Goal: Task Accomplishment & Management: Use online tool/utility

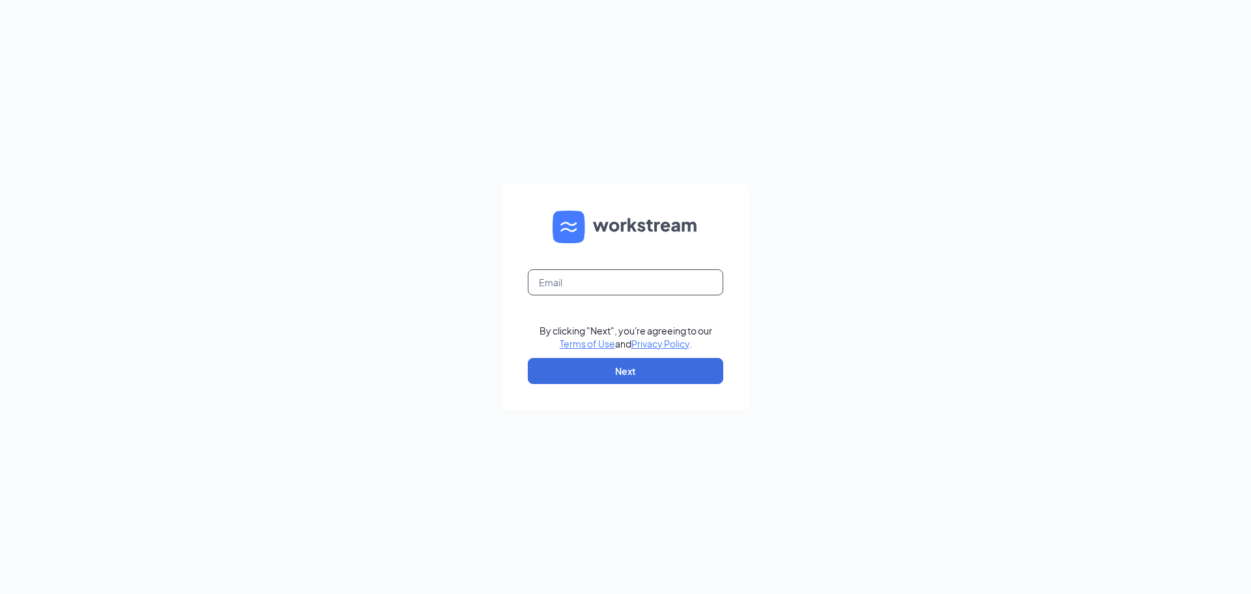
click at [573, 285] on input "text" at bounding box center [626, 282] width 196 height 26
type input "[EMAIL_ADDRESS][DOMAIN_NAME]"
click at [567, 364] on button "Next" at bounding box center [626, 371] width 196 height 26
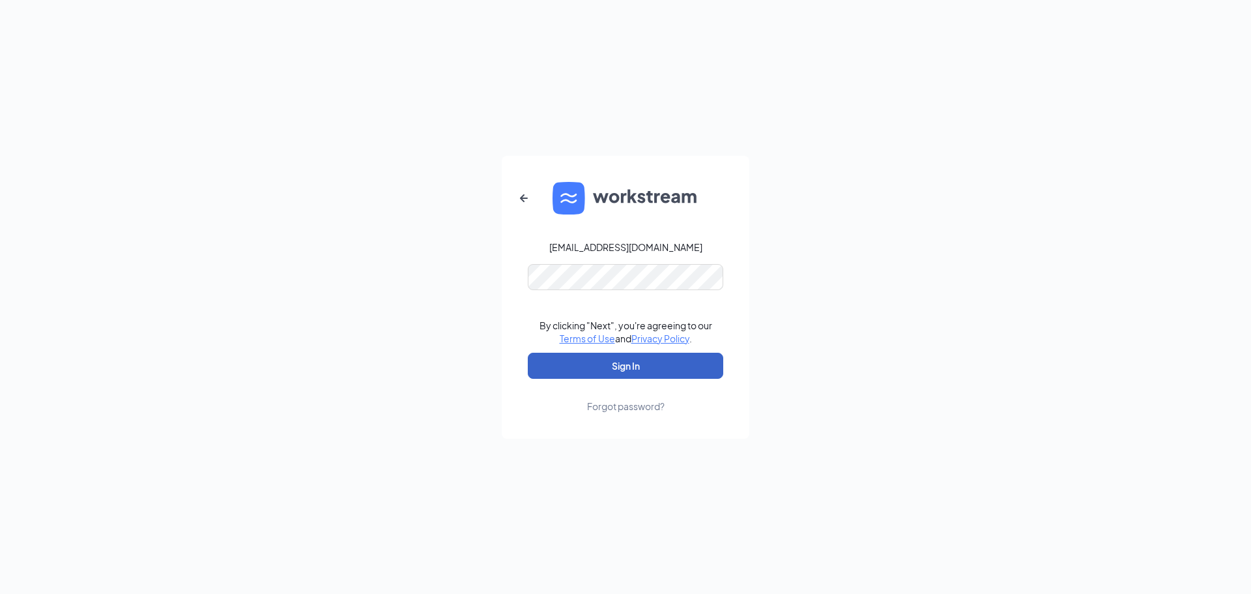
click at [557, 368] on button "Sign In" at bounding box center [626, 366] width 196 height 26
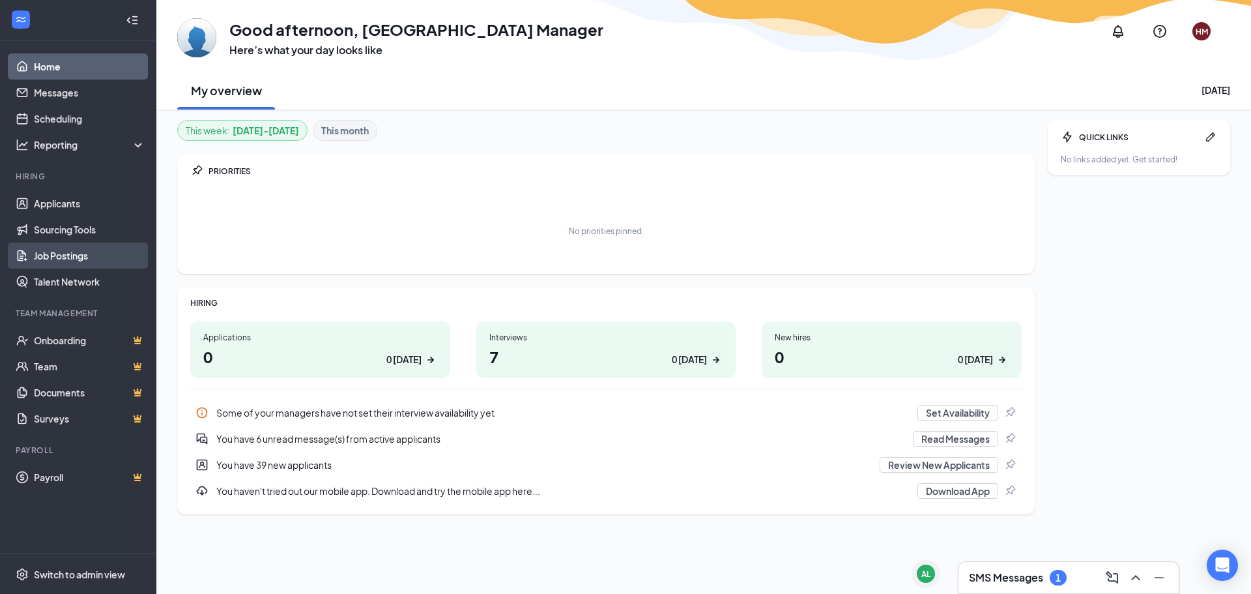
click at [35, 259] on link "Job Postings" at bounding box center [89, 255] width 111 height 26
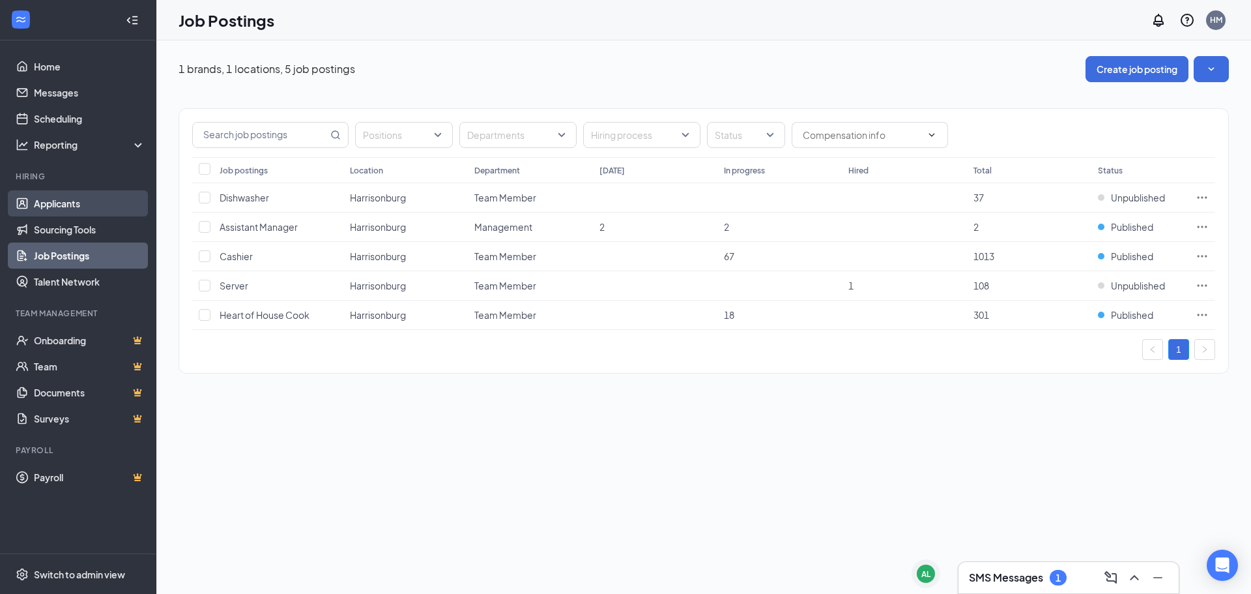
click at [34, 208] on link "Applicants" at bounding box center [89, 203] width 111 height 26
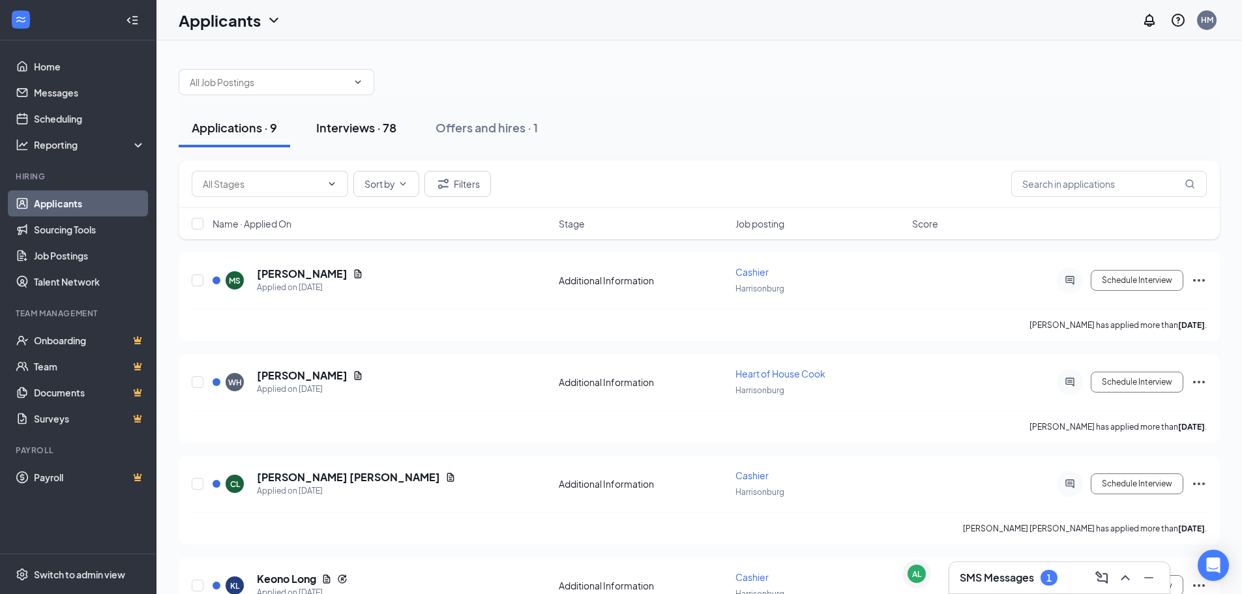
click at [343, 130] on div "Interviews · 78" at bounding box center [356, 127] width 80 height 16
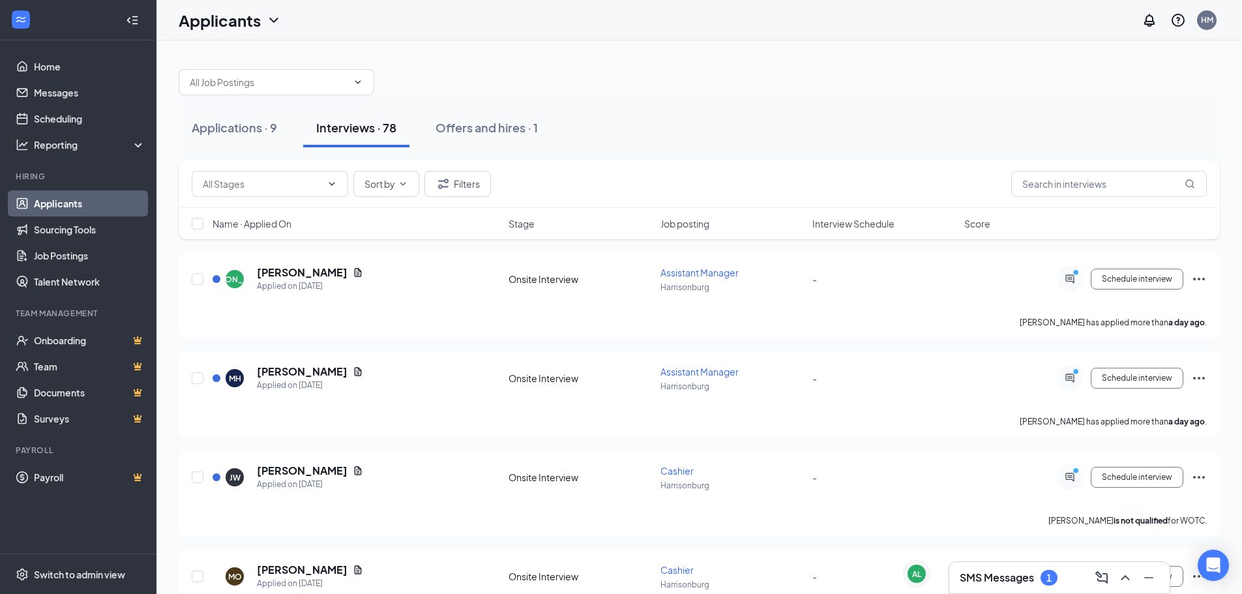
click at [840, 222] on span "Interview Schedule" at bounding box center [853, 223] width 82 height 13
click at [1036, 187] on input "text" at bounding box center [1109, 184] width 196 height 26
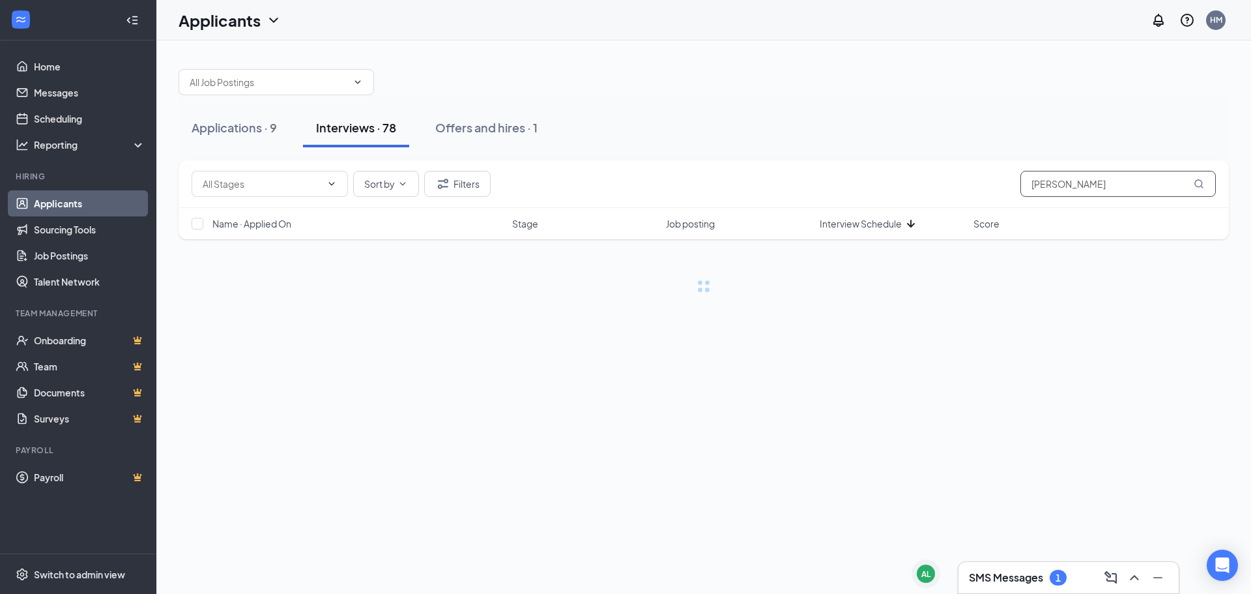
type input "[PERSON_NAME]"
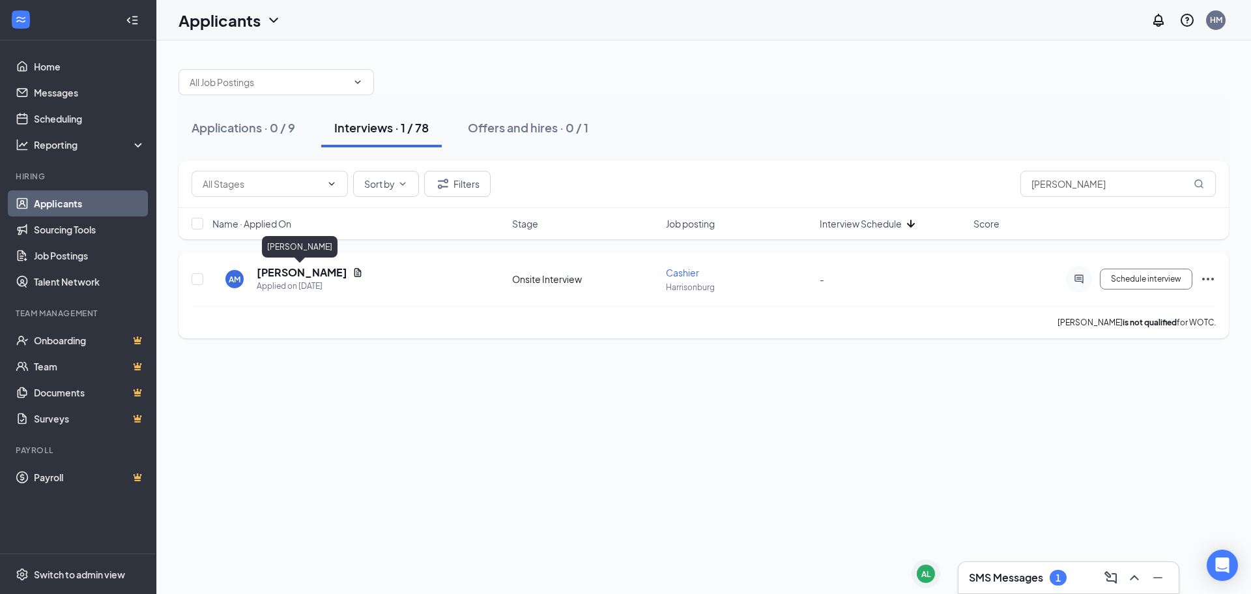
click at [287, 273] on h5 "[PERSON_NAME]" at bounding box center [302, 272] width 91 height 14
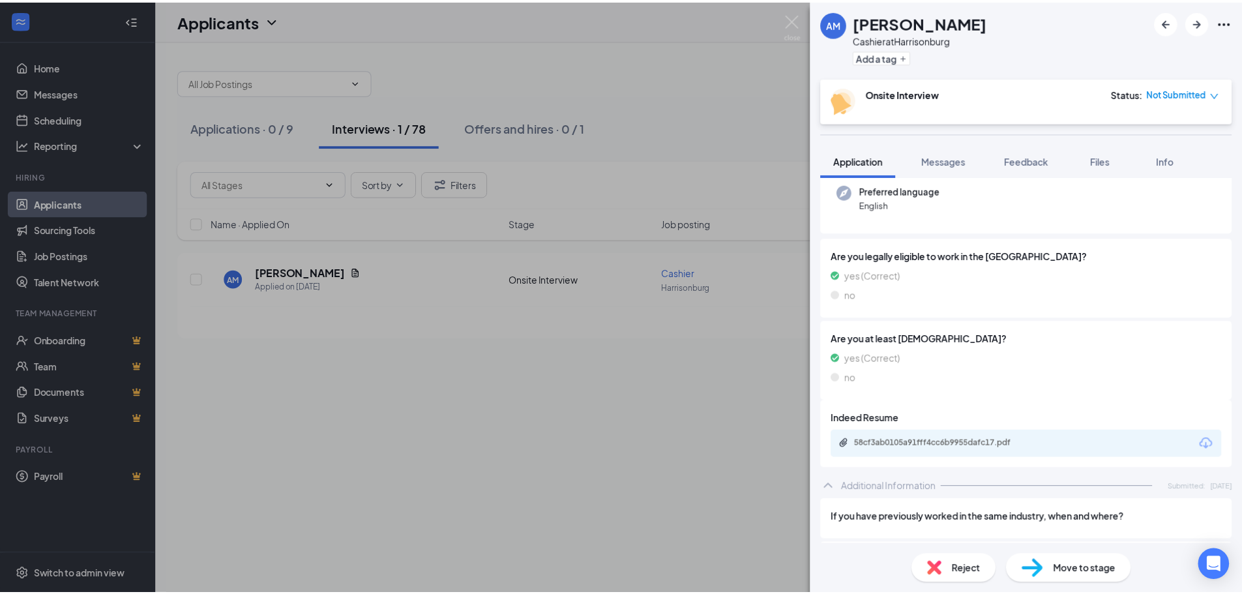
scroll to position [196, 0]
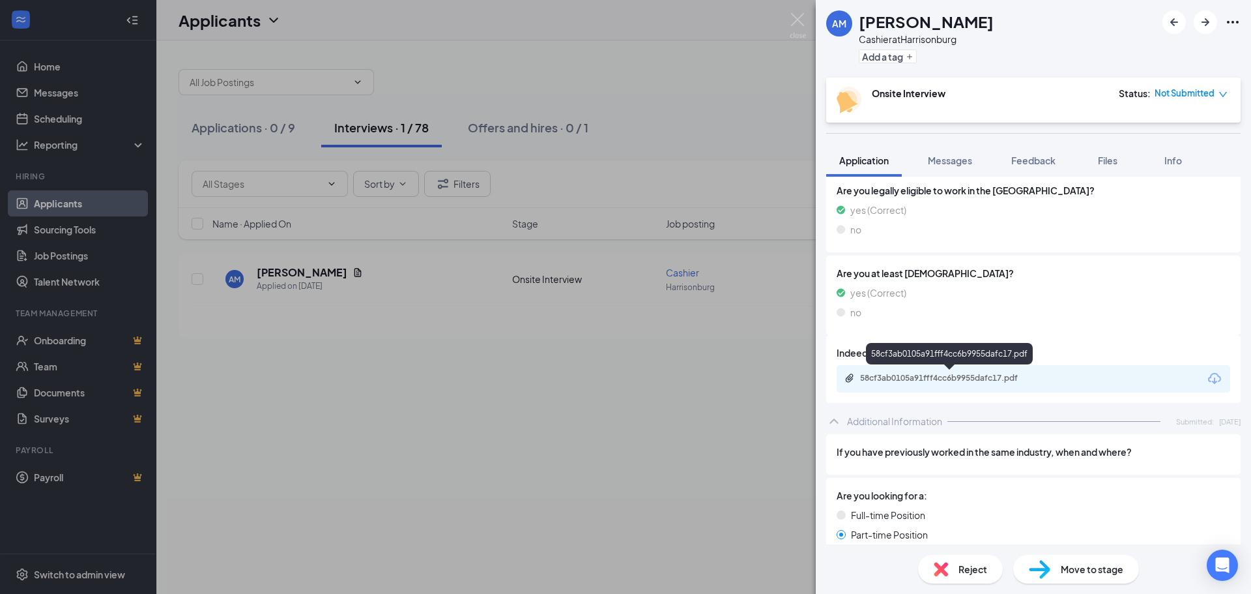
click at [935, 378] on div "58cf3ab0105a91fff4cc6b9955dafc17.pdf" at bounding box center [951, 378] width 182 height 10
click at [796, 17] on img at bounding box center [798, 25] width 16 height 25
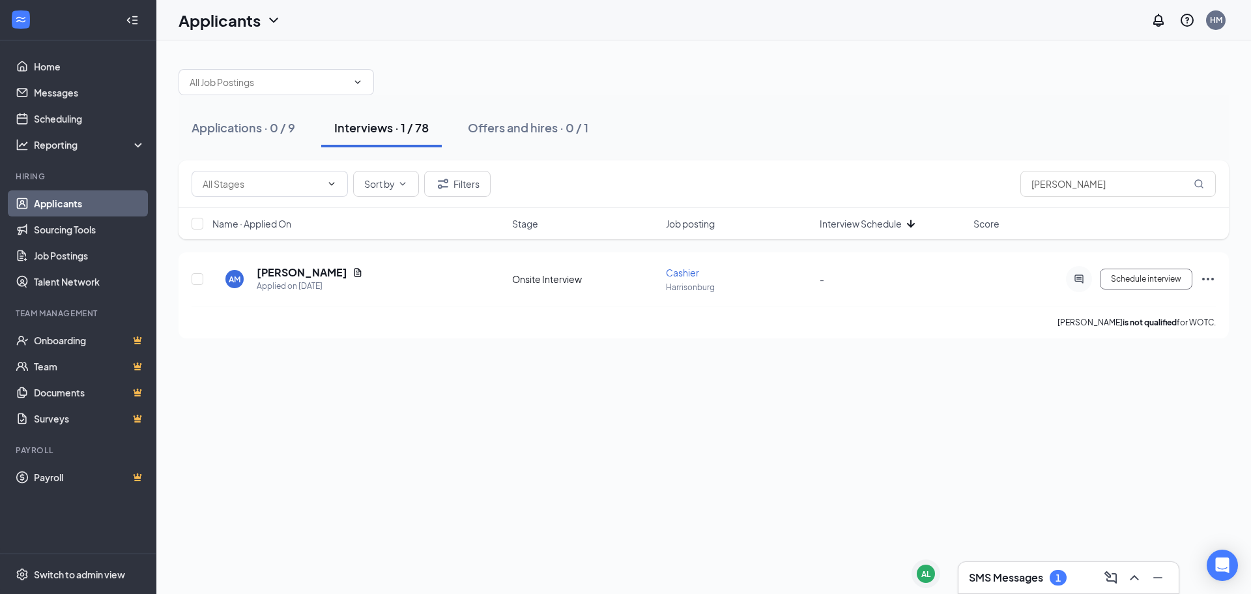
click at [81, 200] on link "Applicants" at bounding box center [89, 203] width 111 height 26
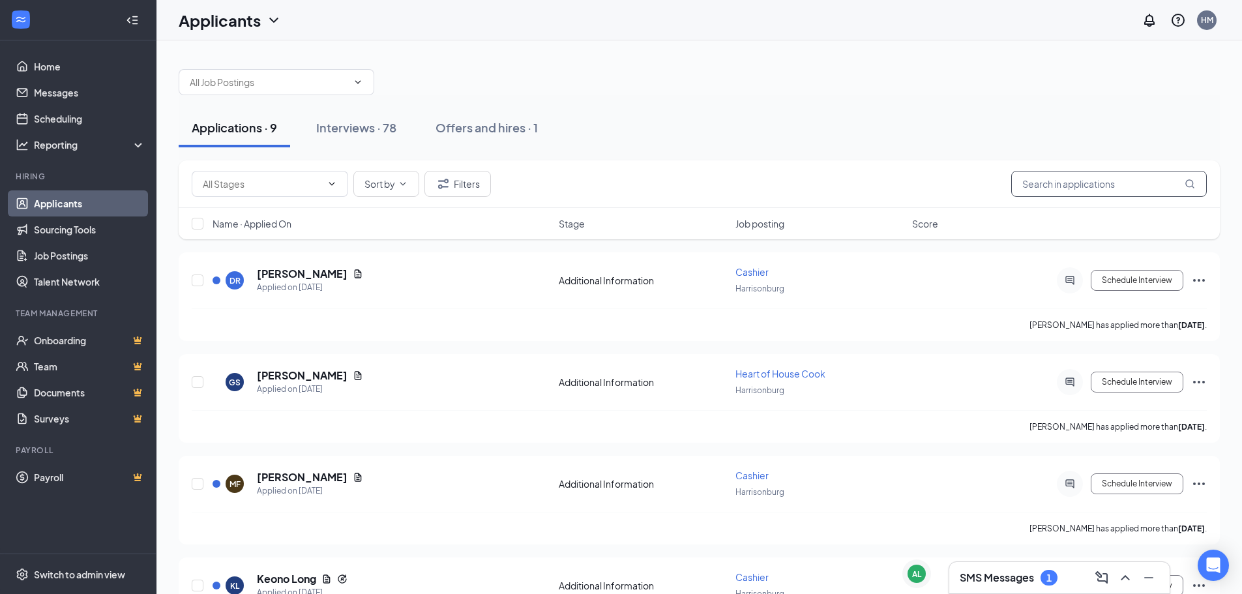
click at [1078, 186] on input "text" at bounding box center [1109, 184] width 196 height 26
type input "m"
